Goal: Find contact information: Obtain details needed to contact an individual or organization

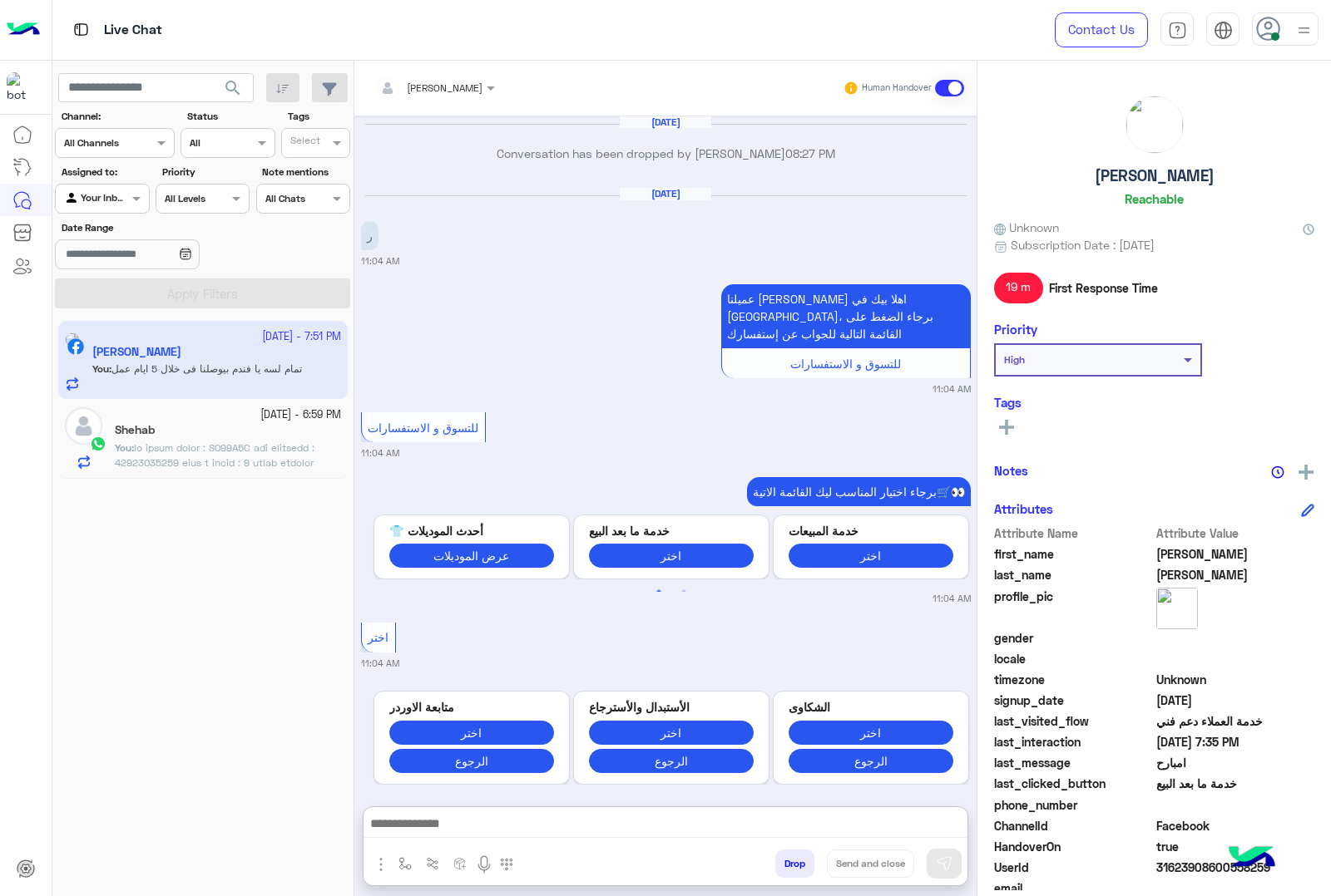
scroll to position [2333, 0]
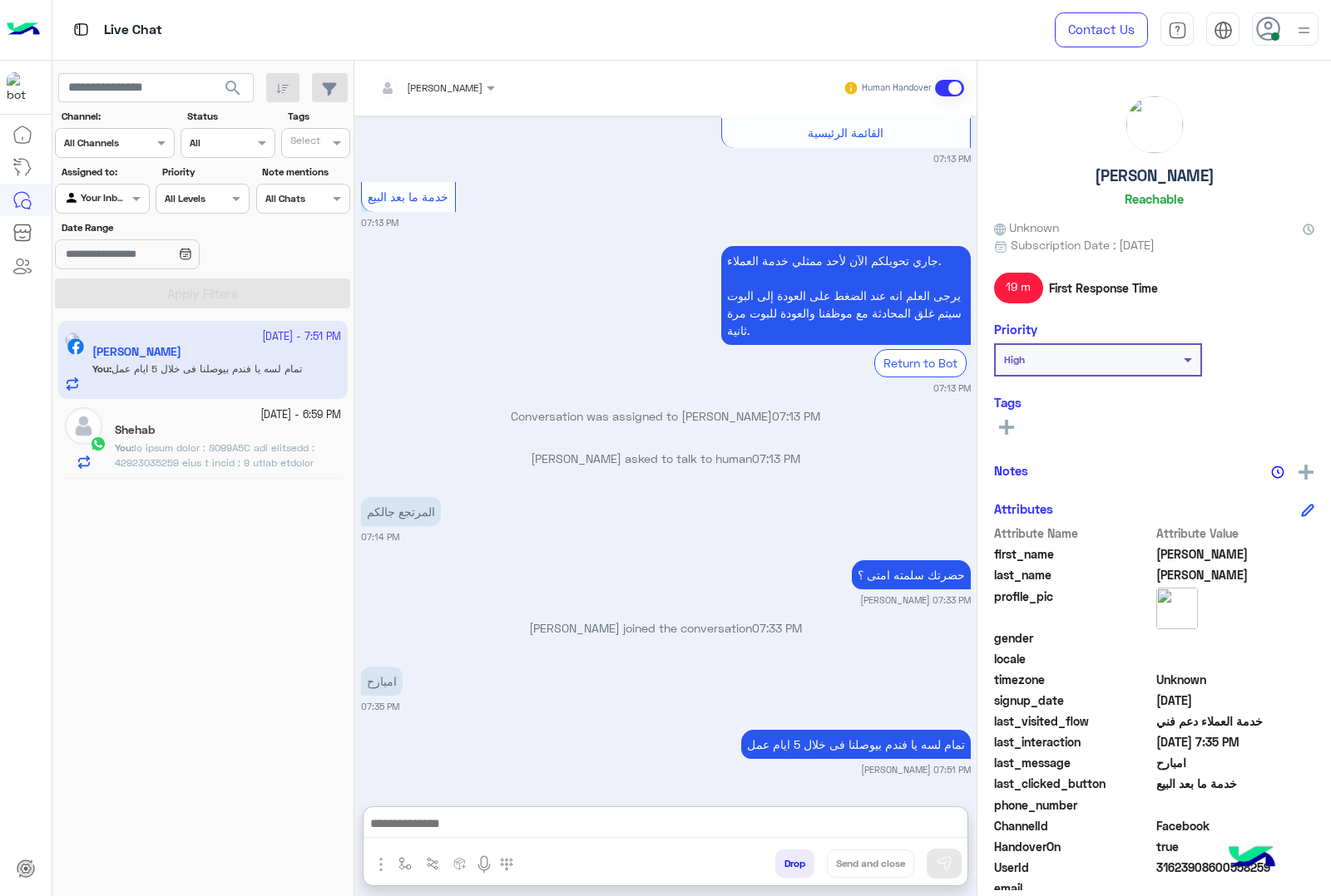
click at [1158, 169] on h5 "[PERSON_NAME]" at bounding box center [1155, 175] width 120 height 19
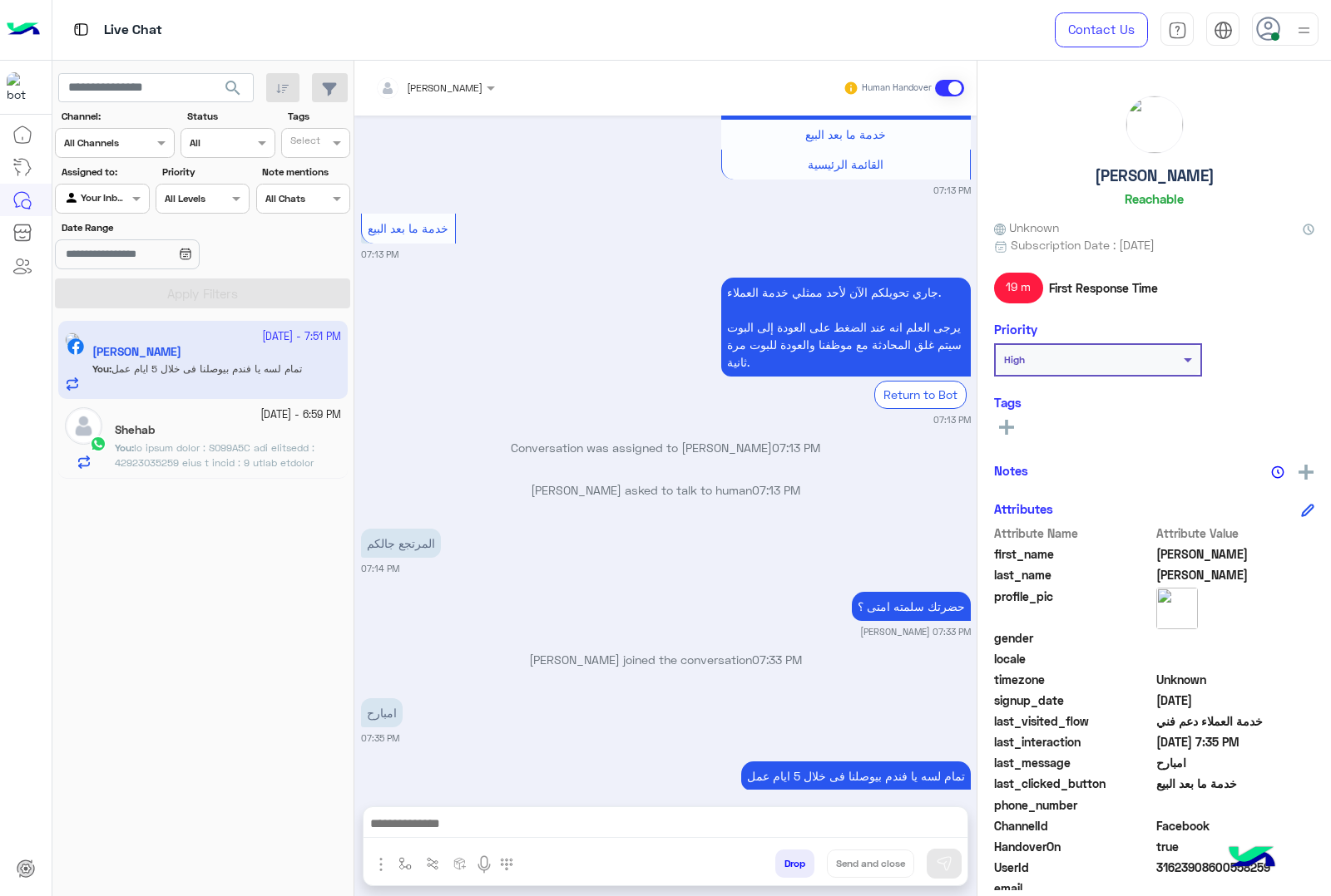
click at [1126, 161] on div "[PERSON_NAME]" at bounding box center [1154, 154] width 320 height 117
click at [1130, 166] on h5 "[PERSON_NAME]" at bounding box center [1155, 175] width 120 height 19
click at [1132, 166] on h5 "[PERSON_NAME]" at bounding box center [1155, 175] width 120 height 19
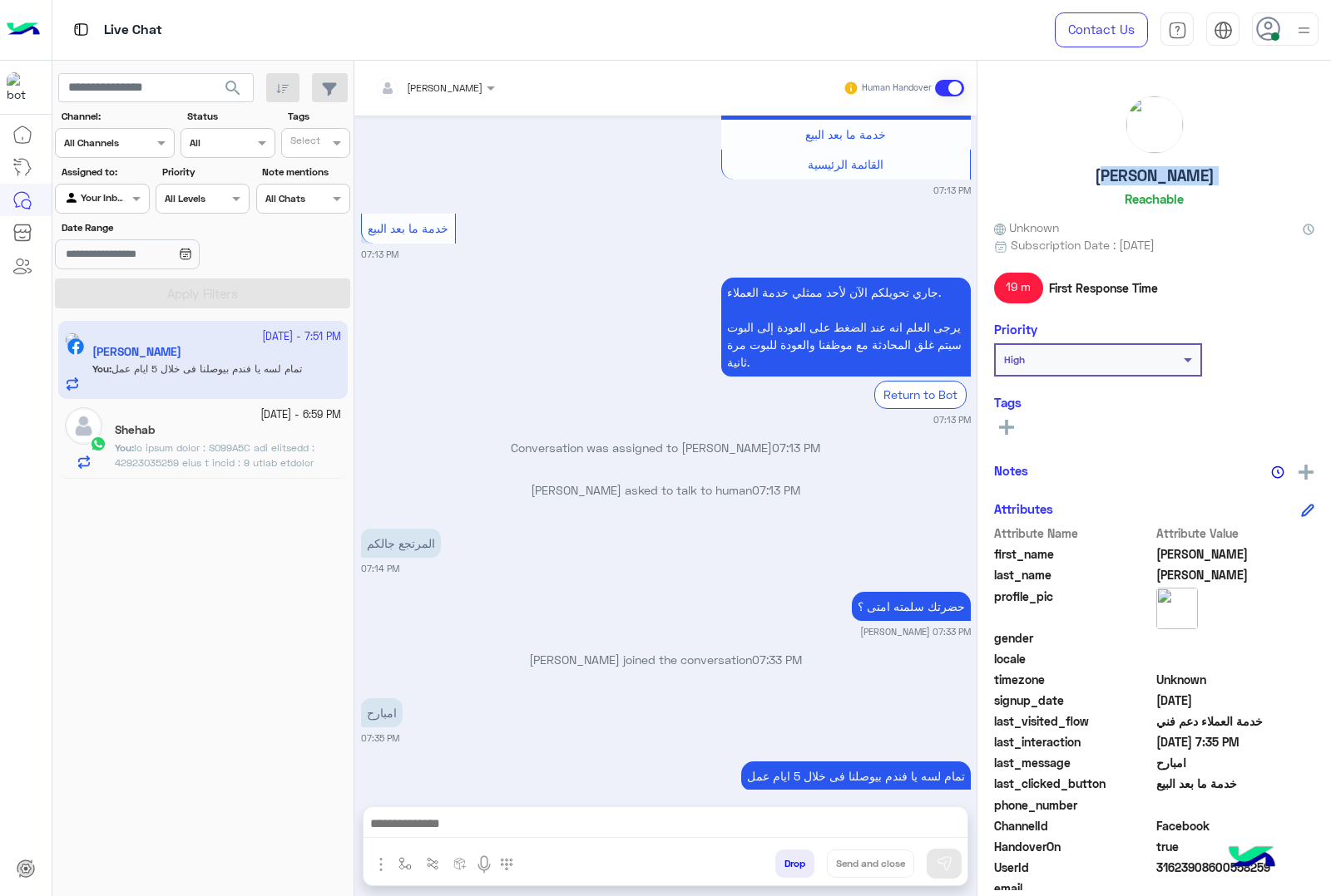
copy h5 "[PERSON_NAME]"
click at [1178, 863] on span "31623908600558259" at bounding box center [1236, 867] width 159 height 17
copy span "31623908600558259"
